Goal: Information Seeking & Learning: Learn about a topic

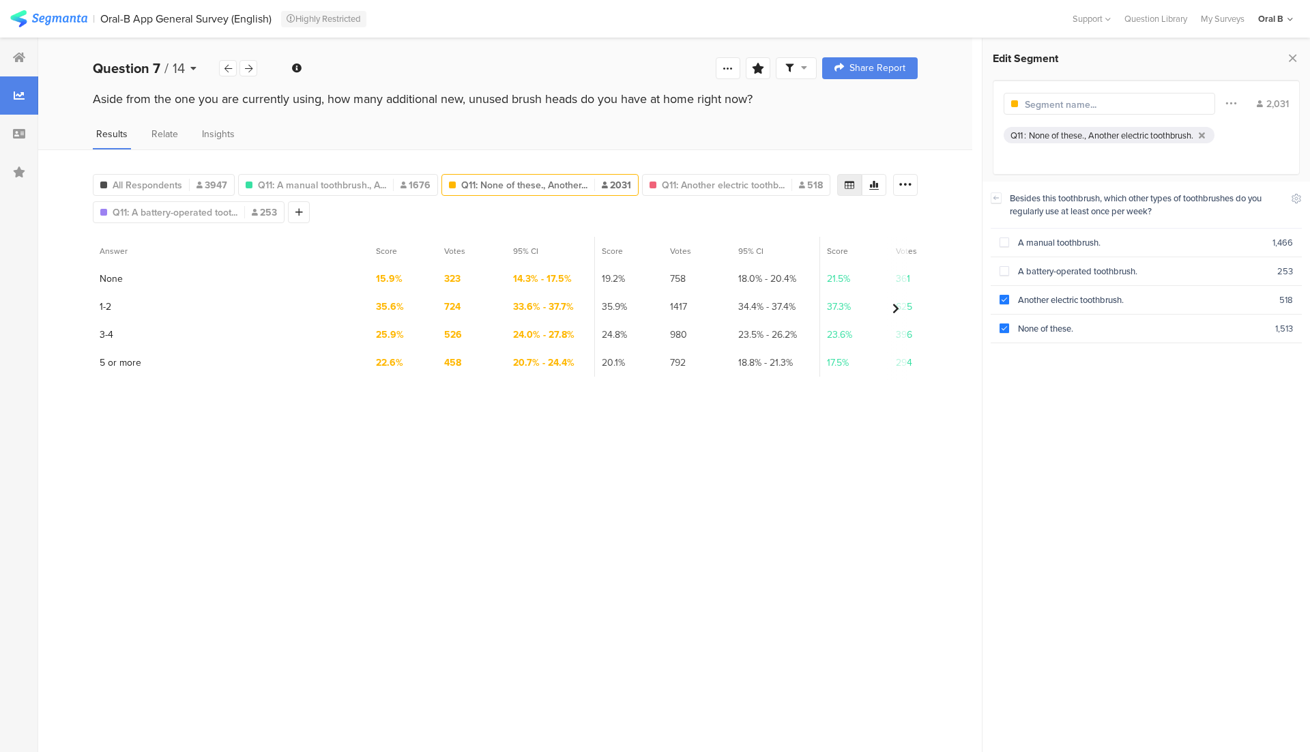
scroll to position [94, 0]
click at [196, 62] on div "Question 7 / 14" at bounding box center [156, 68] width 126 height 20
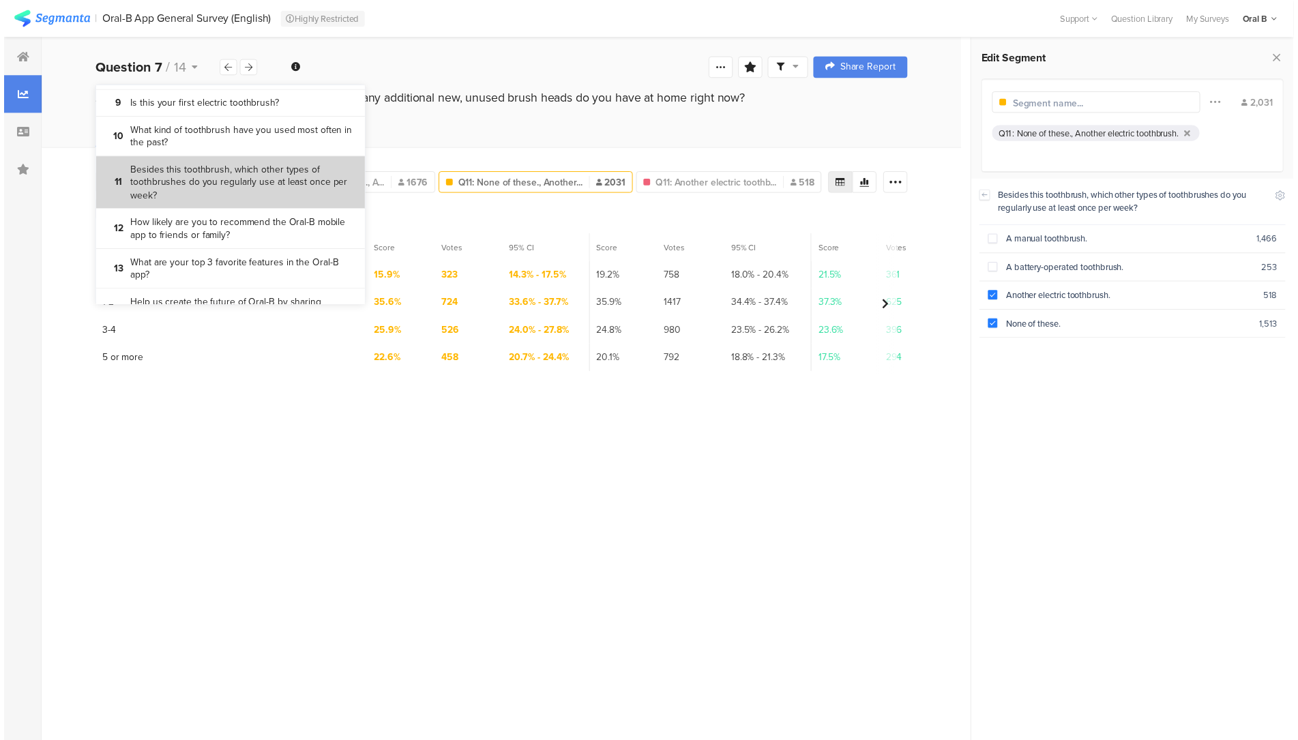
scroll to position [321, 0]
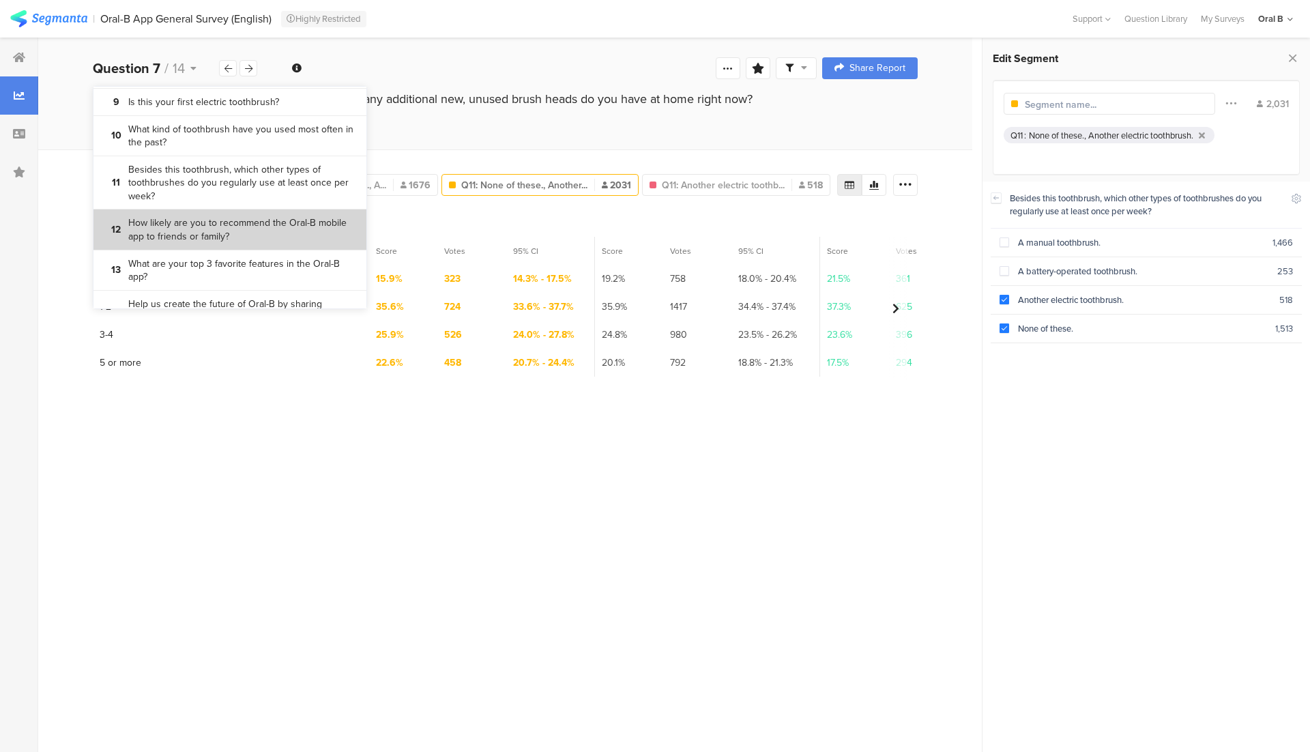
click at [232, 228] on section "12 How likely are you to recommend the Oral-B mobile app to friends or family?" at bounding box center [229, 229] width 273 height 40
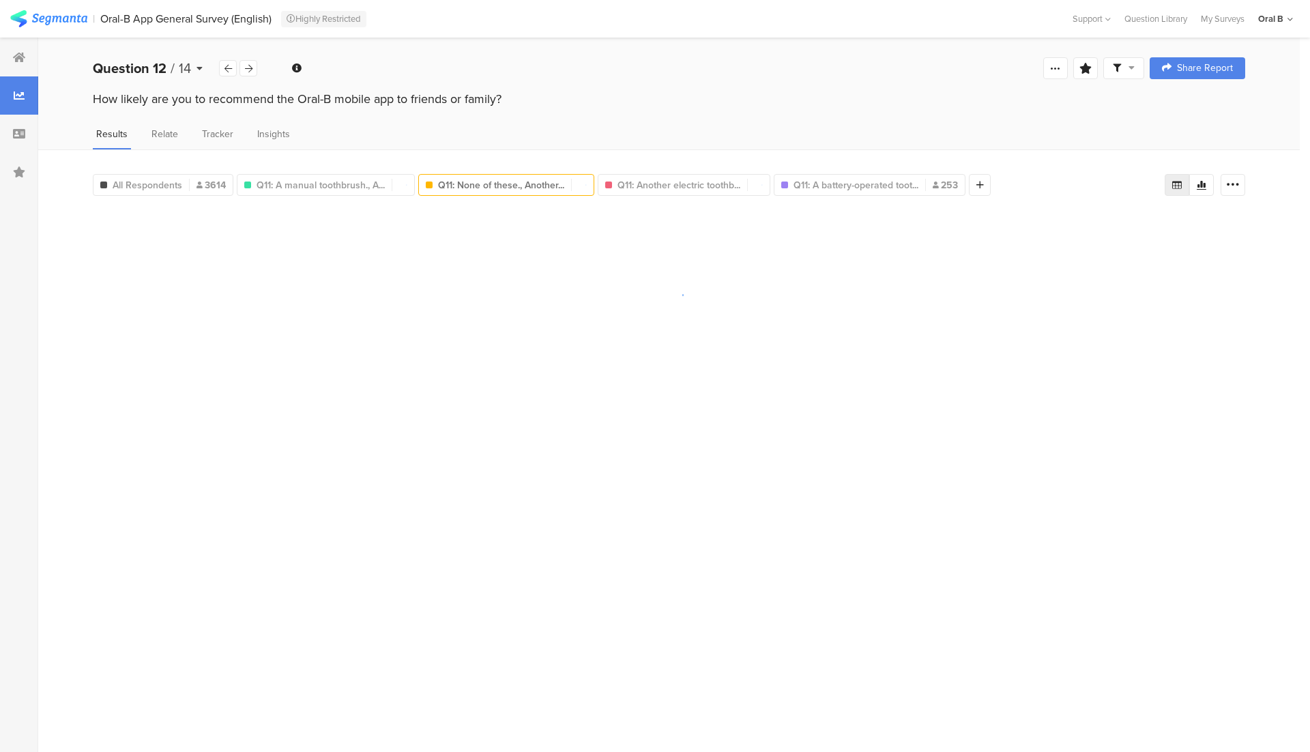
click at [179, 65] on span "14" at bounding box center [185, 68] width 12 height 20
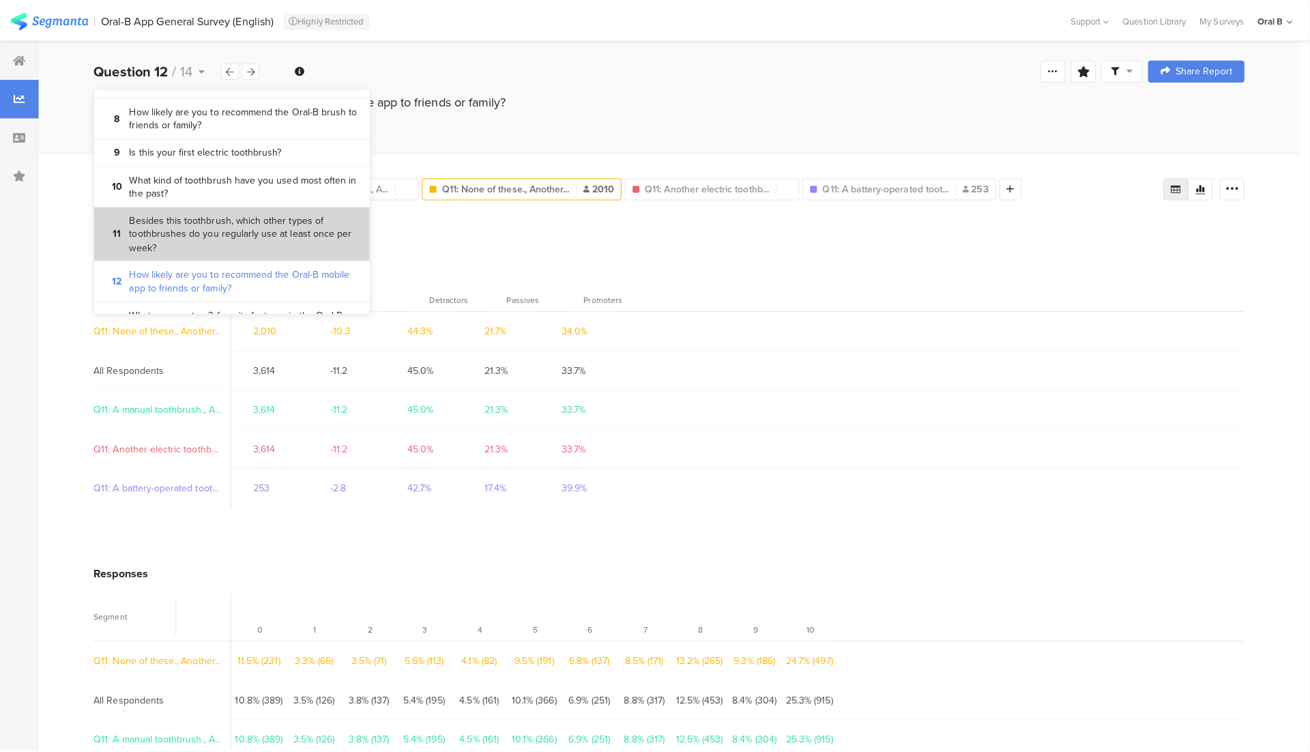
scroll to position [227, 0]
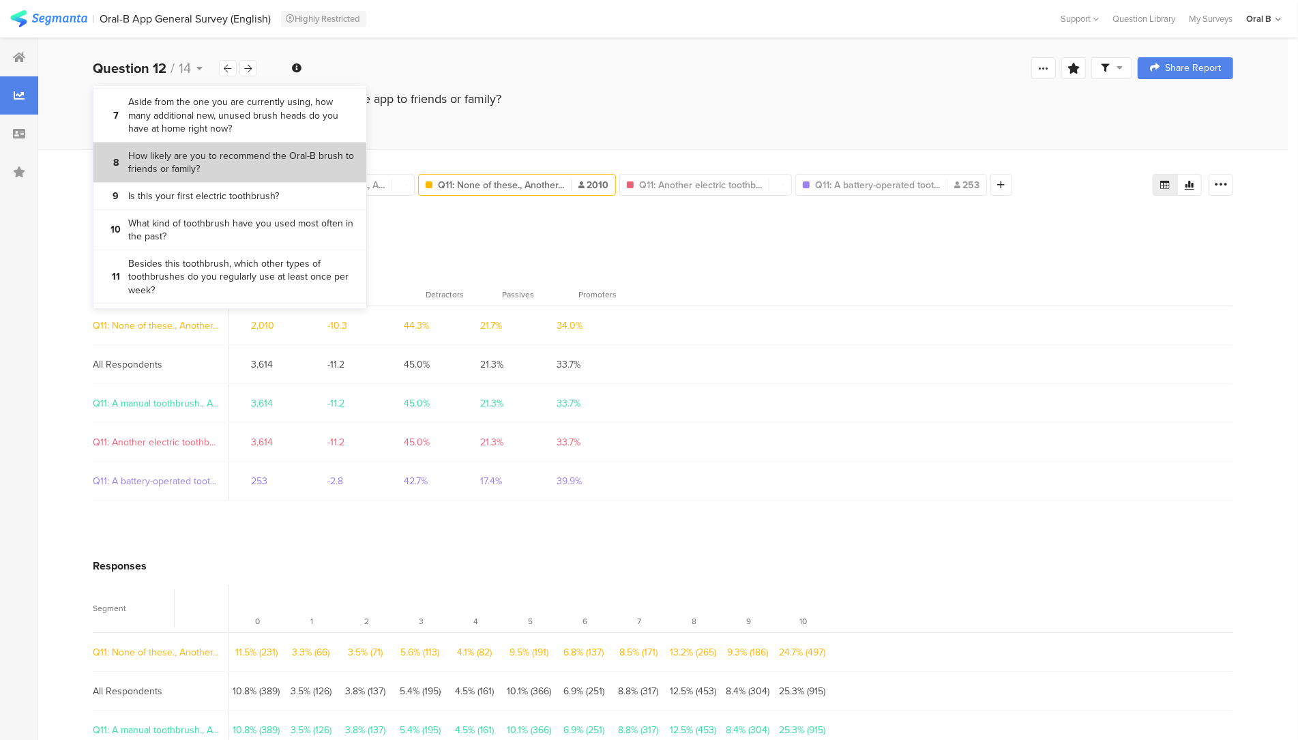
click at [192, 176] on bdi "How likely are you to recommend the Oral-B brush to friends or family?" at bounding box center [242, 162] width 228 height 27
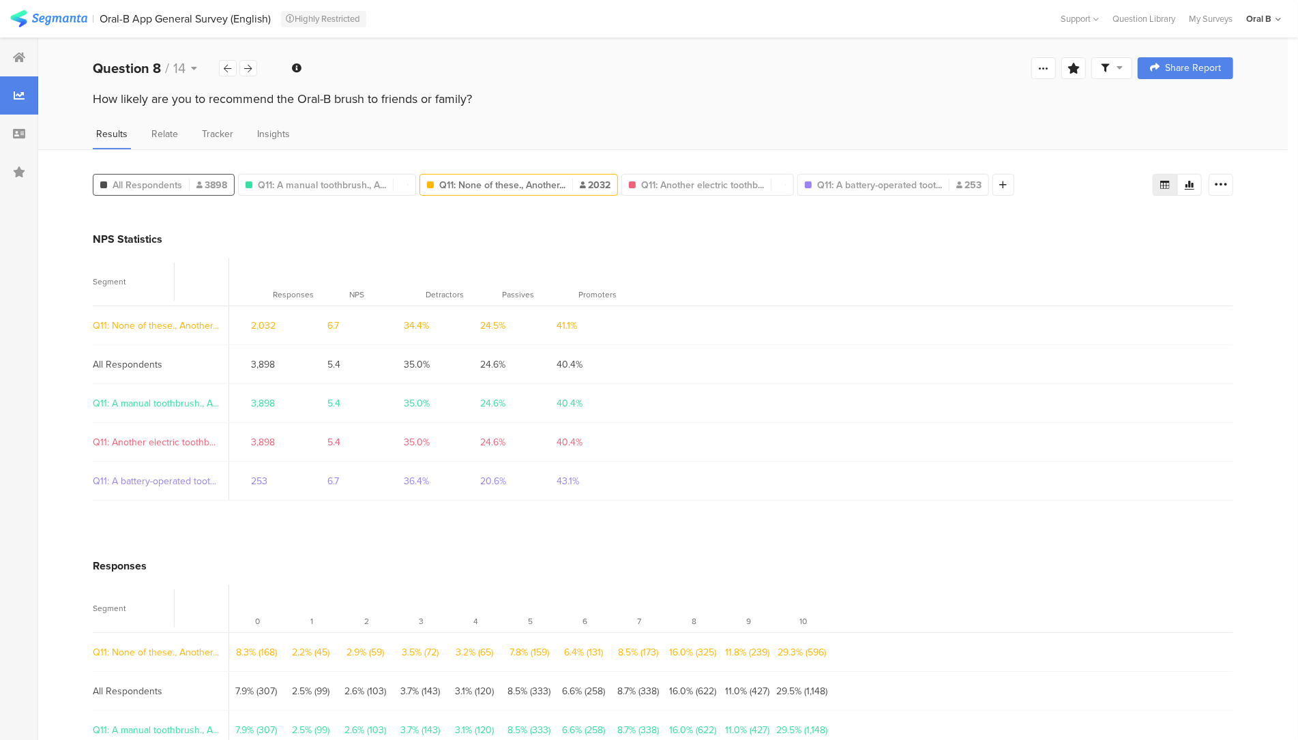
click at [177, 178] on span "All Respondents" at bounding box center [148, 185] width 70 height 14
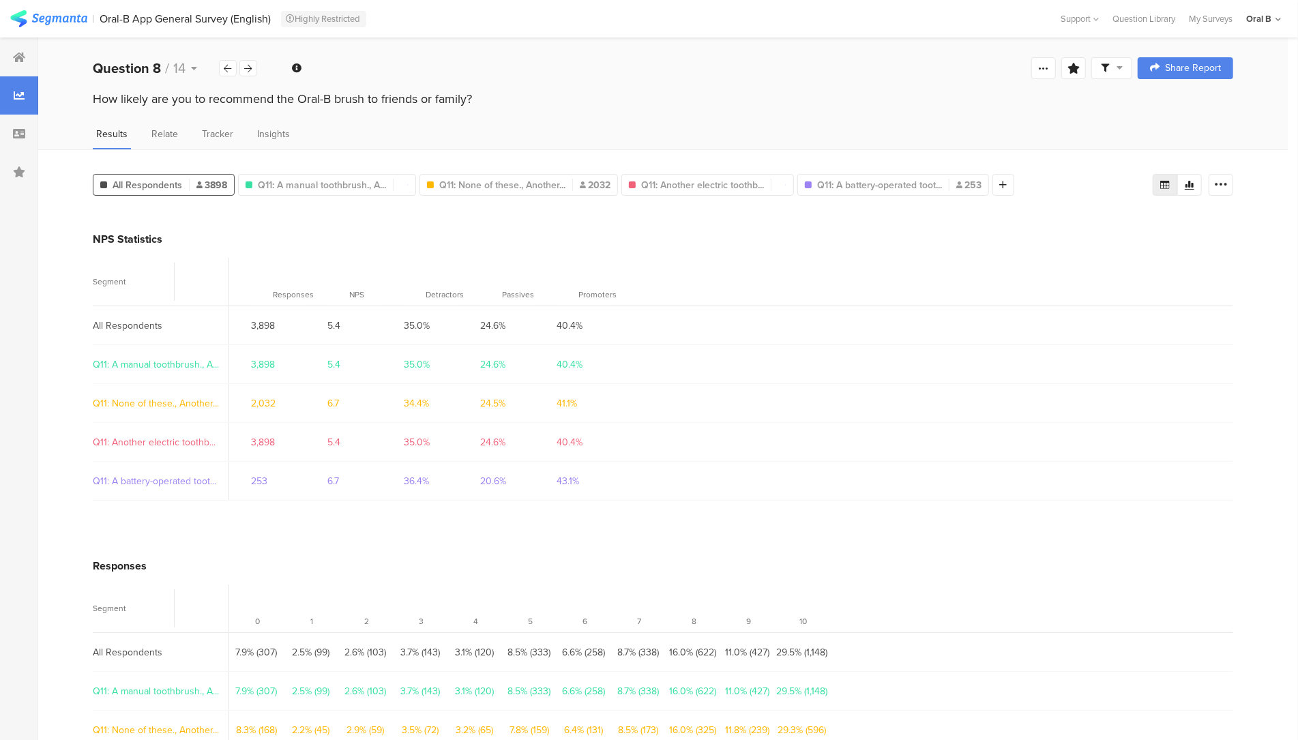
click at [171, 179] on span "All Respondents" at bounding box center [148, 185] width 70 height 14
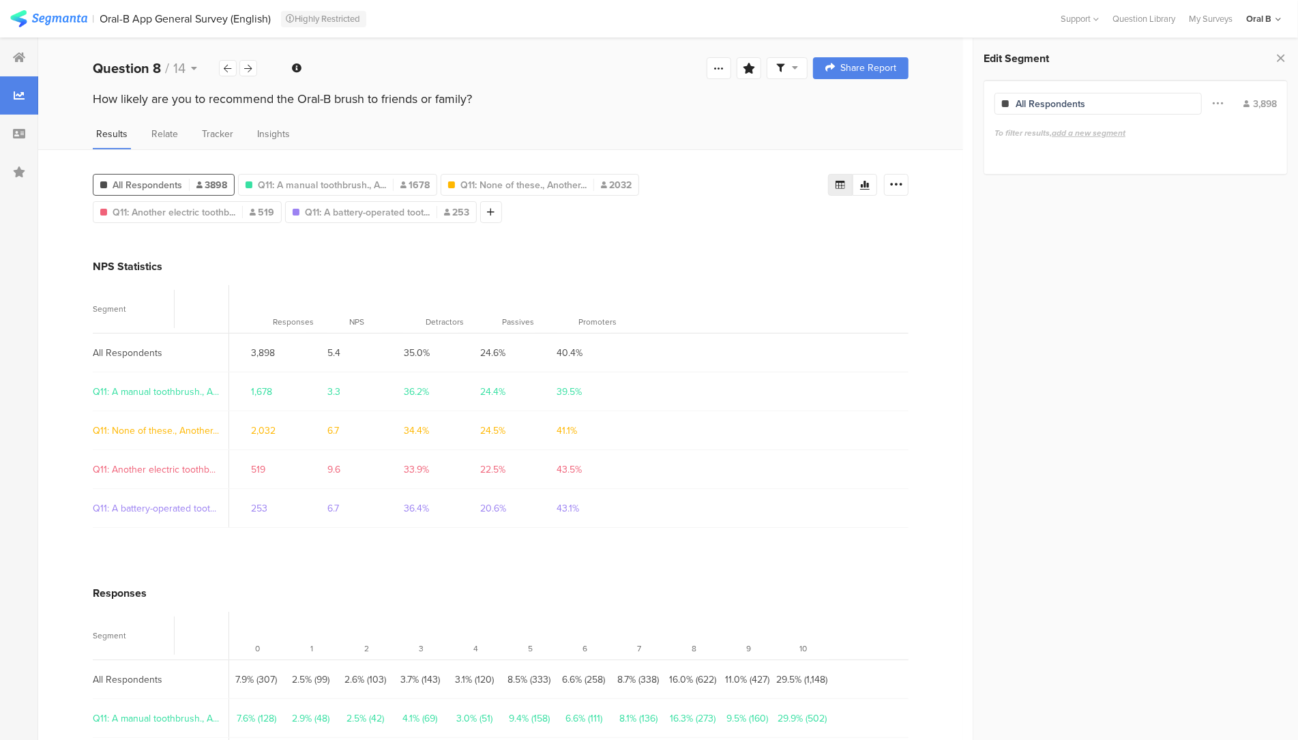
click at [150, 181] on span "All Respondents" at bounding box center [148, 185] width 70 height 14
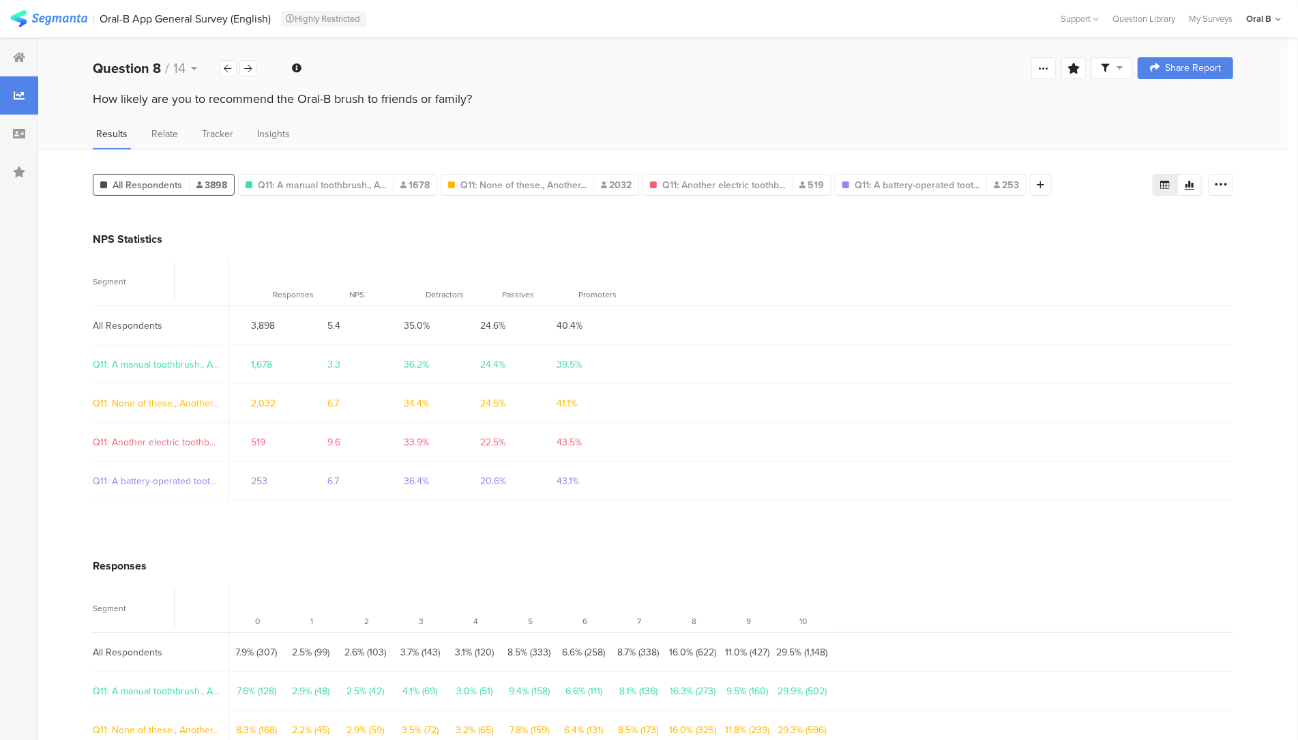
click at [150, 181] on span "All Respondents" at bounding box center [148, 185] width 70 height 14
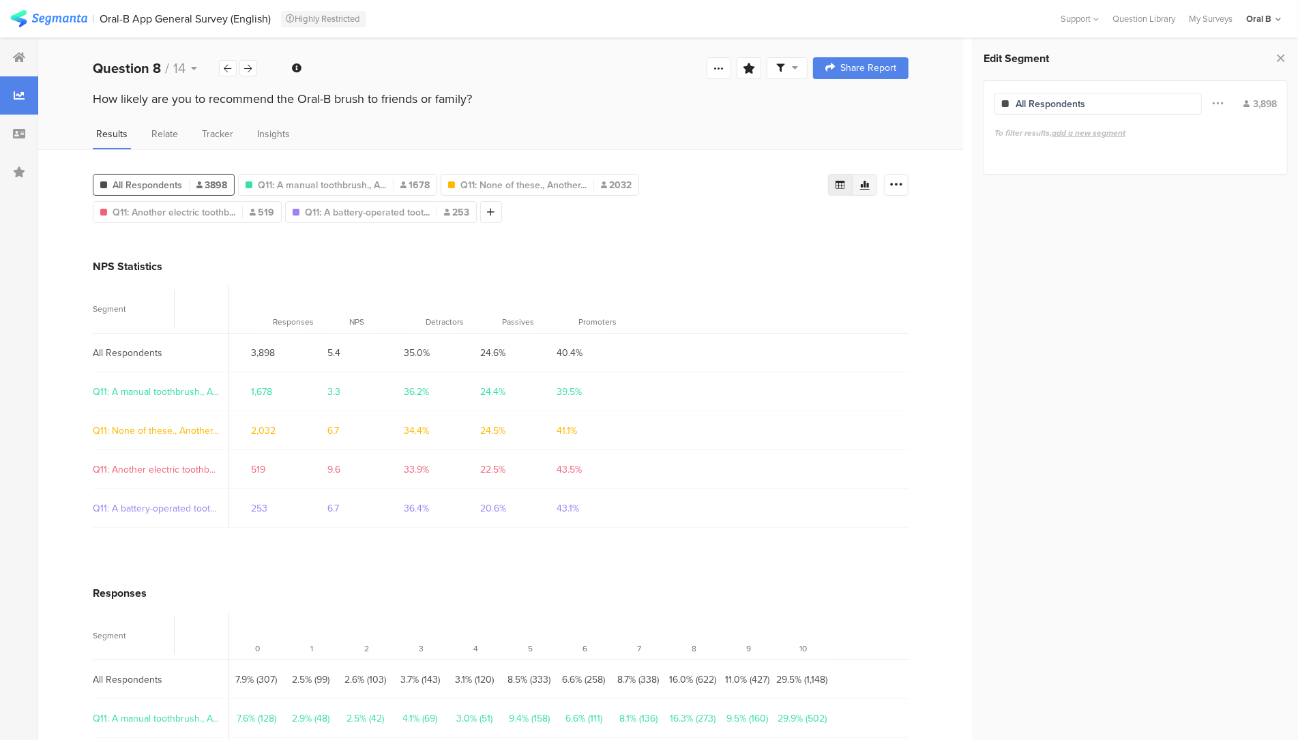
click at [877, 188] on div at bounding box center [865, 185] width 25 height 22
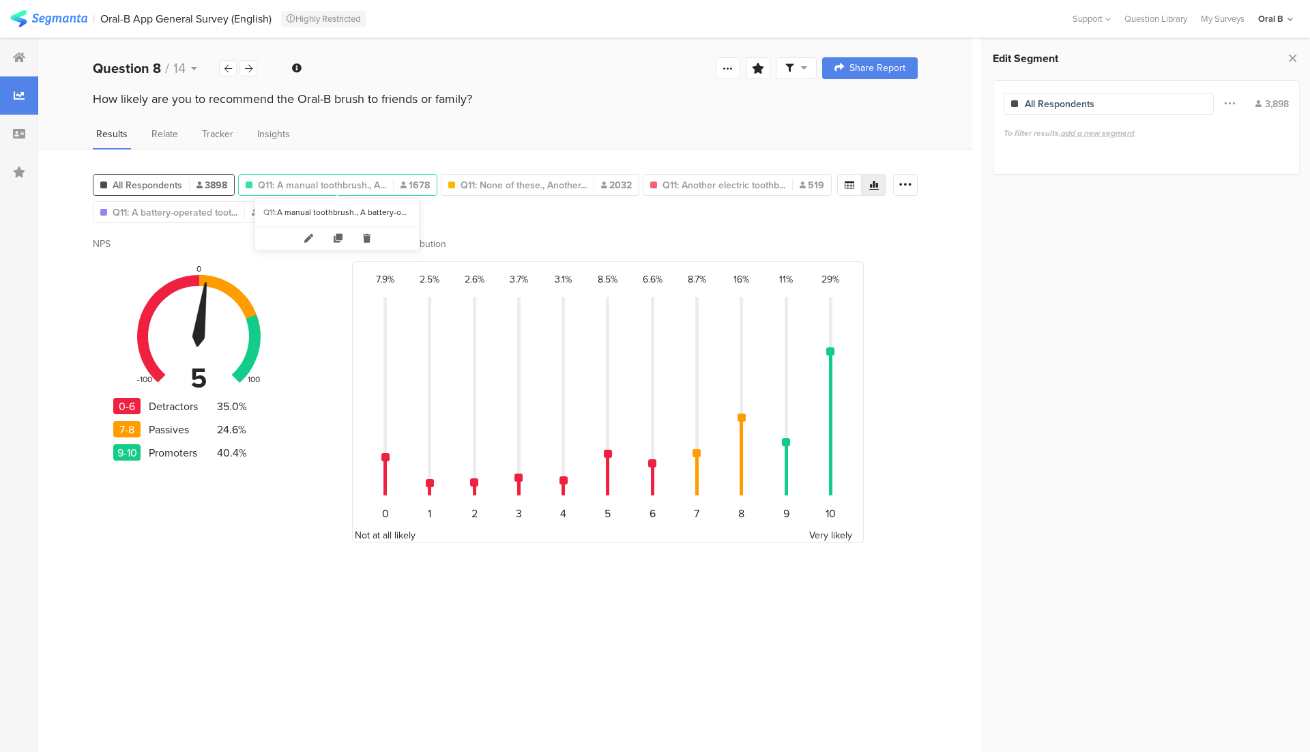
click at [339, 188] on span "Q11: A manual toothbrush., A..." at bounding box center [322, 185] width 128 height 14
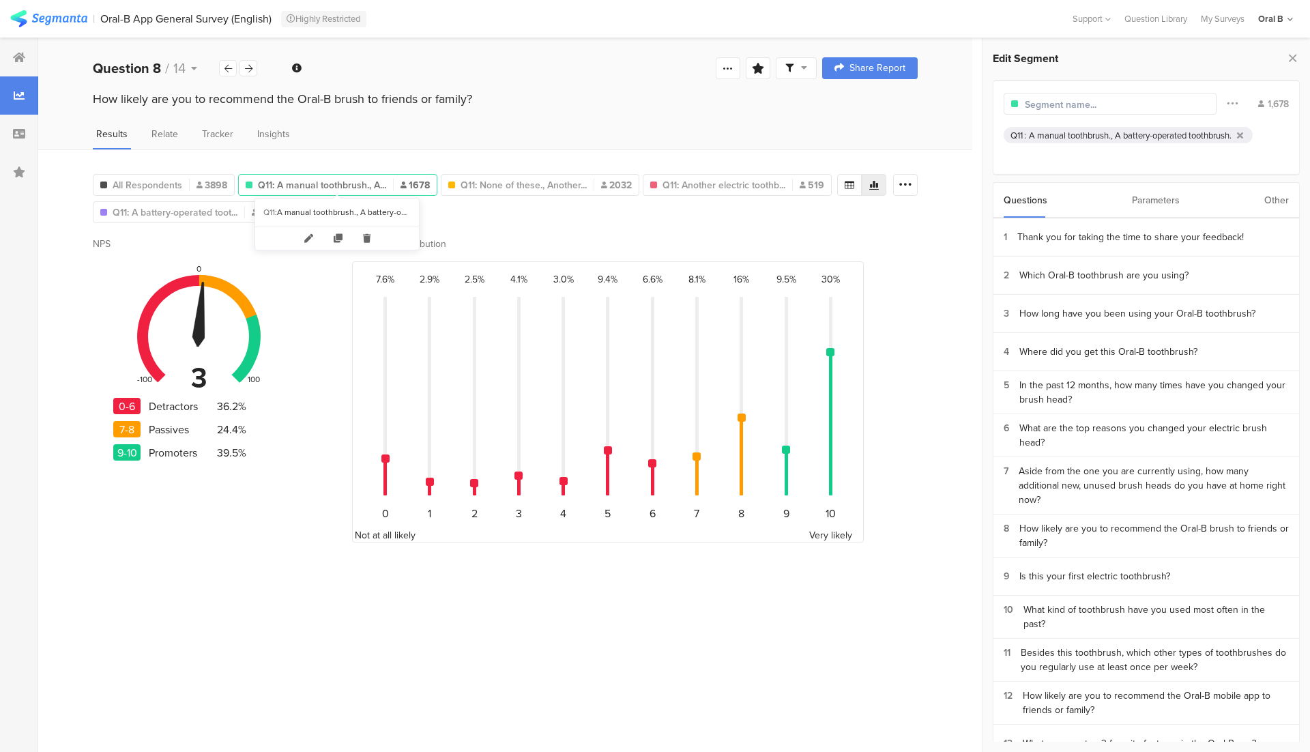
click at [364, 233] on icon at bounding box center [367, 238] width 28 height 23
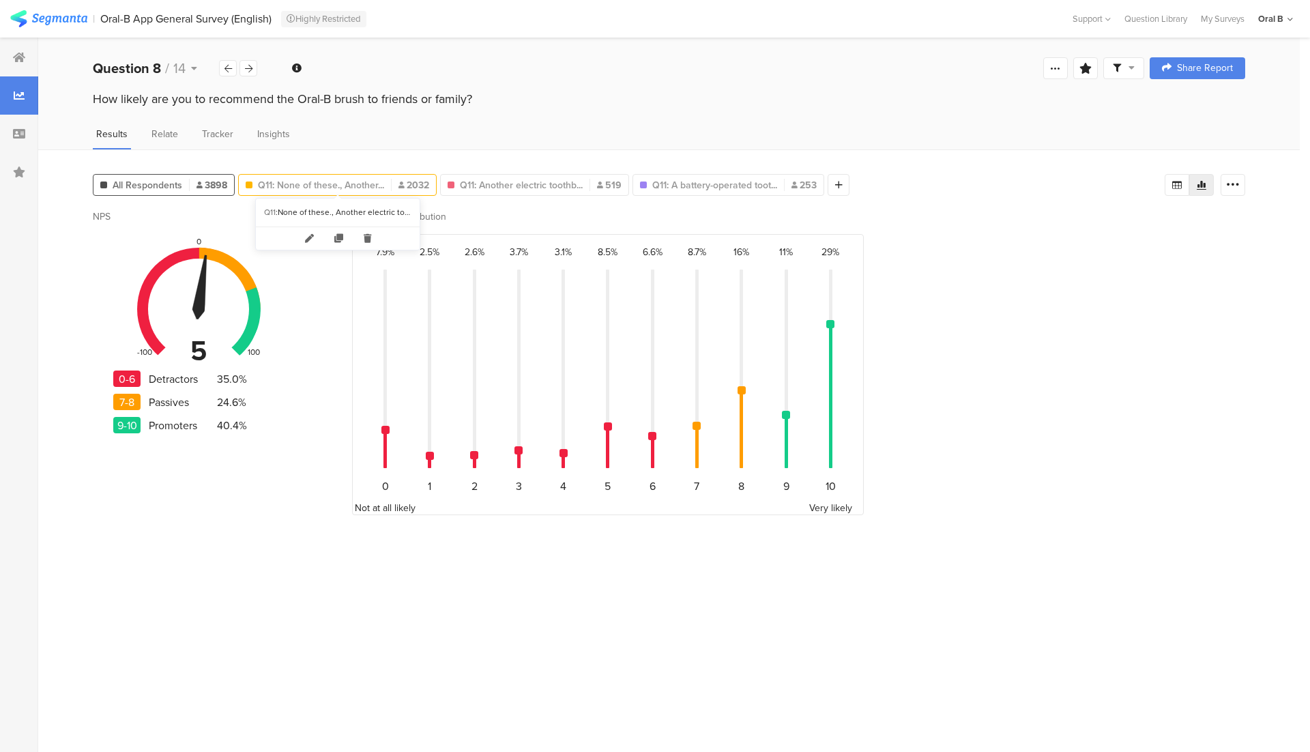
click at [356, 186] on span "Q11: None of these., Another..." at bounding box center [321, 185] width 126 height 14
click at [365, 235] on icon at bounding box center [367, 238] width 28 height 23
click at [360, 190] on span "Q11: Another electric toothb..." at bounding box center [319, 185] width 123 height 14
click at [362, 231] on icon at bounding box center [364, 238] width 28 height 23
click at [351, 180] on span "Q11: A battery-operated toot..." at bounding box center [320, 185] width 125 height 14
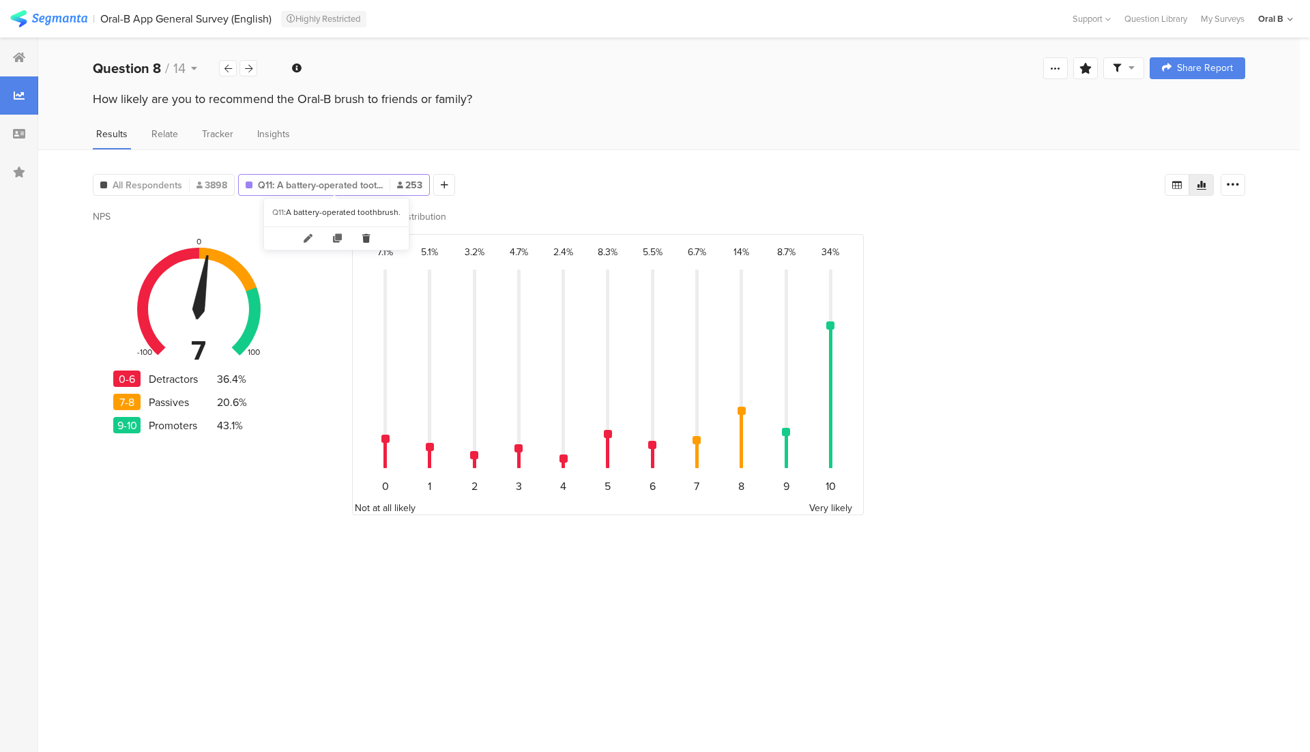
click at [363, 231] on icon at bounding box center [366, 238] width 28 height 23
click at [211, 516] on div "NPS 5 -100 0 100 0-6 Detractors 35.0% 7-8 Passives 24.6% 9-10 Promoters 40.4%" at bounding box center [178, 375] width 171 height 333
drag, startPoint x: 189, startPoint y: 96, endPoint x: 199, endPoint y: 89, distance: 12.7
click at [189, 96] on div "How likely are you to recommend the Oral-B brush to friends or family?" at bounding box center [669, 99] width 1152 height 18
click at [179, 60] on span "14" at bounding box center [179, 68] width 12 height 20
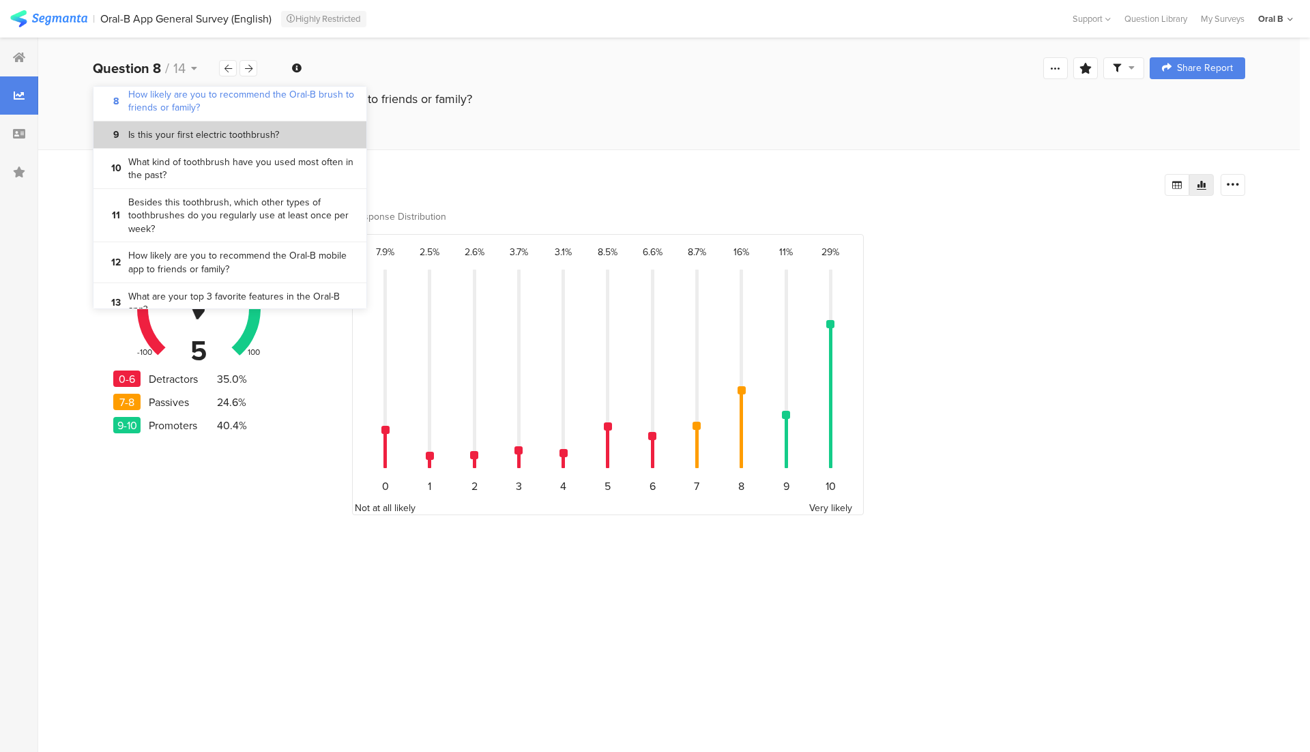
scroll to position [310, 0]
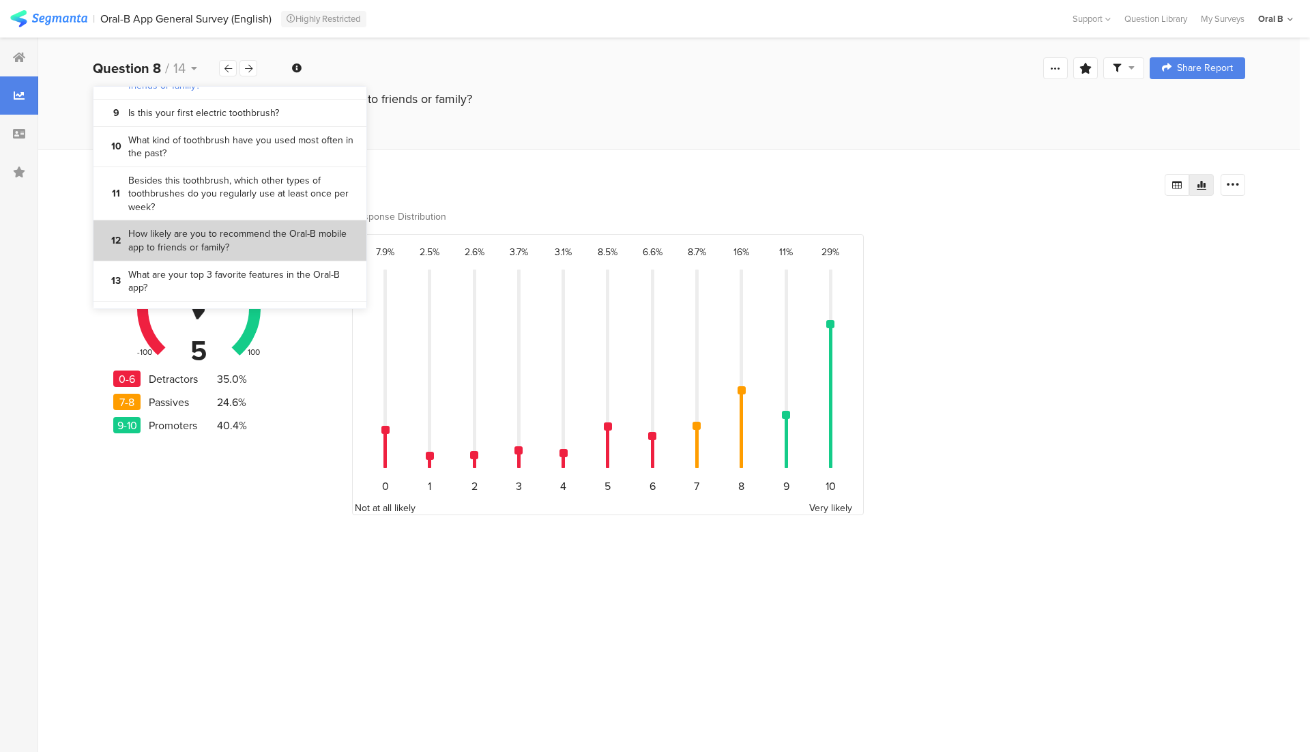
click at [188, 254] on bdi "How likely are you to recommend the Oral-B mobile app to friends or family?" at bounding box center [242, 240] width 228 height 27
